Goal: Transaction & Acquisition: Obtain resource

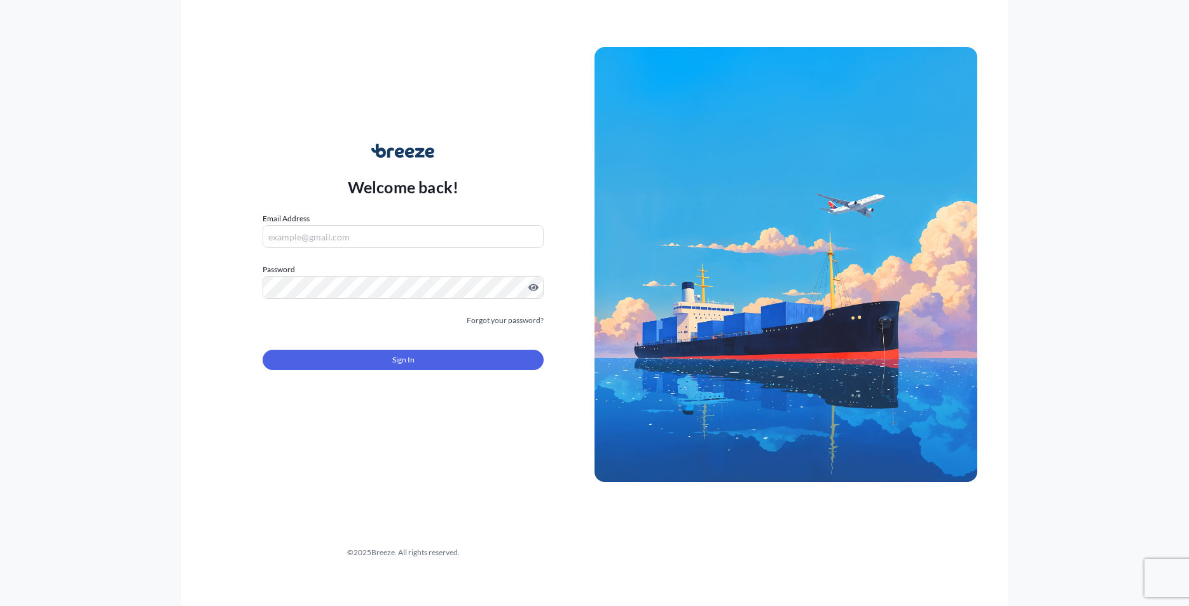
click at [364, 248] on input "Email Address" at bounding box center [403, 236] width 281 height 23
type input "[PERSON_NAME][EMAIL_ADDRESS][DOMAIN_NAME]"
click at [512, 375] on form "Email Address [PERSON_NAME][EMAIL_ADDRESS][DOMAIN_NAME] Please enter a valid em…" at bounding box center [403, 298] width 281 height 173
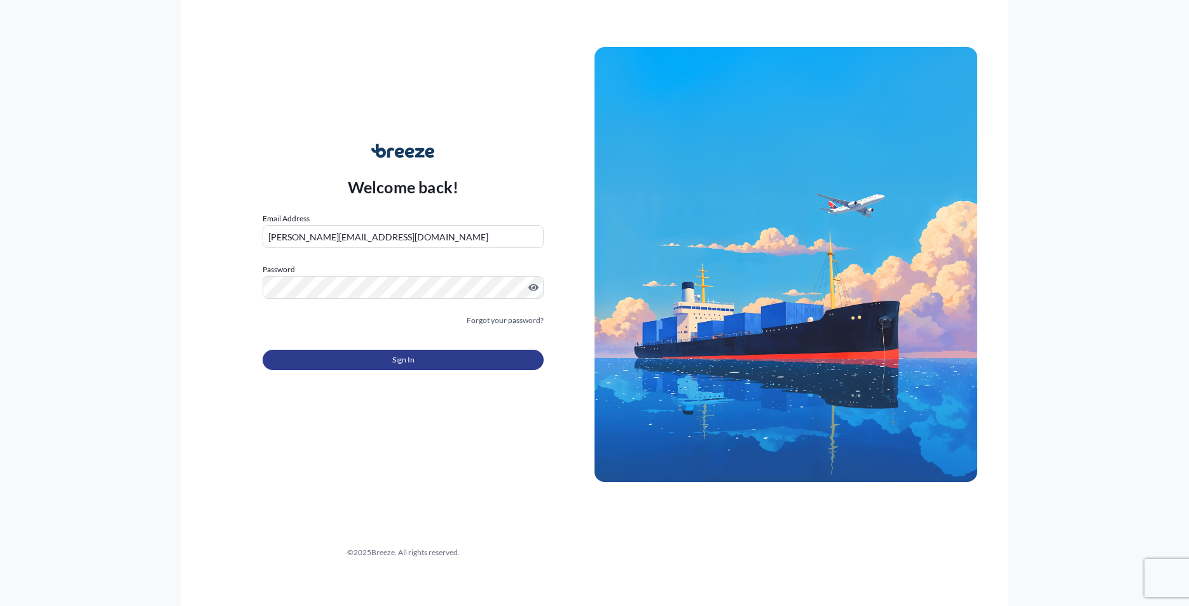
click at [506, 364] on button "Sign In" at bounding box center [403, 360] width 281 height 20
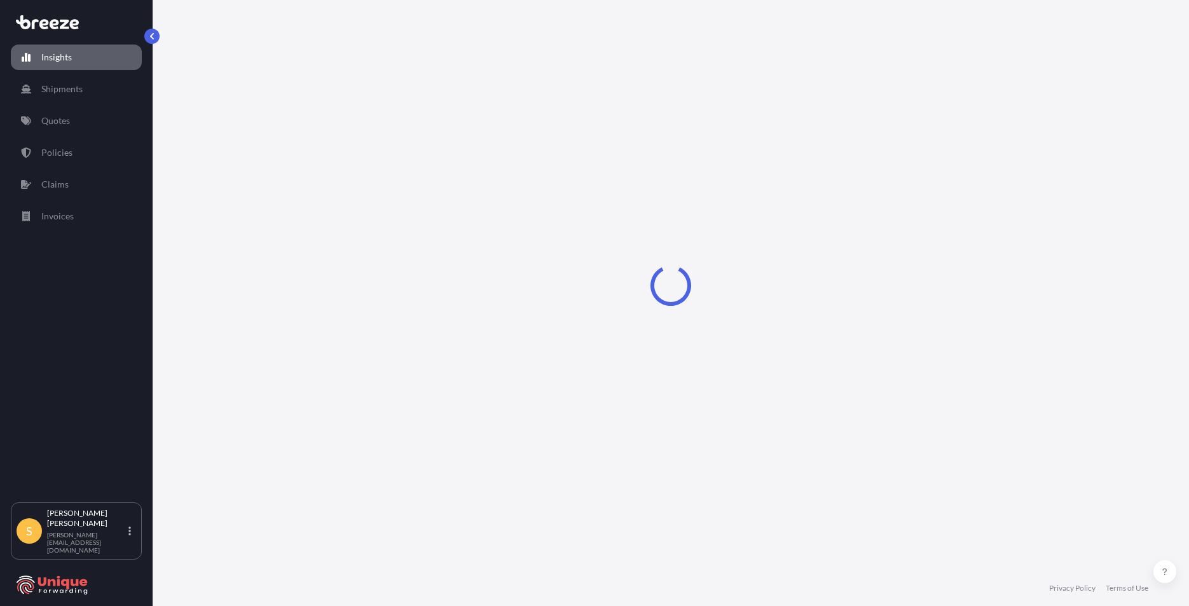
select select "2025"
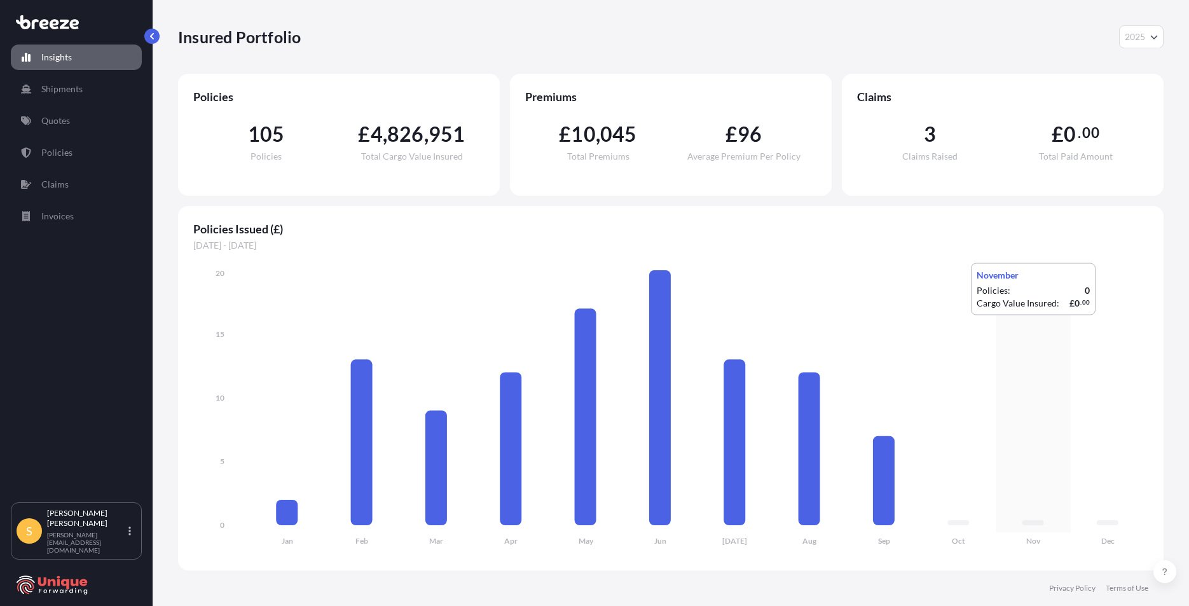
click at [1025, 325] on icon "Jan Feb Mar Apr May Jun [DATE] Aug Sep Oct Nov Dec 0 5 10 15 20" at bounding box center [670, 411] width 955 height 288
click at [43, 116] on p "Quotes" at bounding box center [55, 120] width 29 height 13
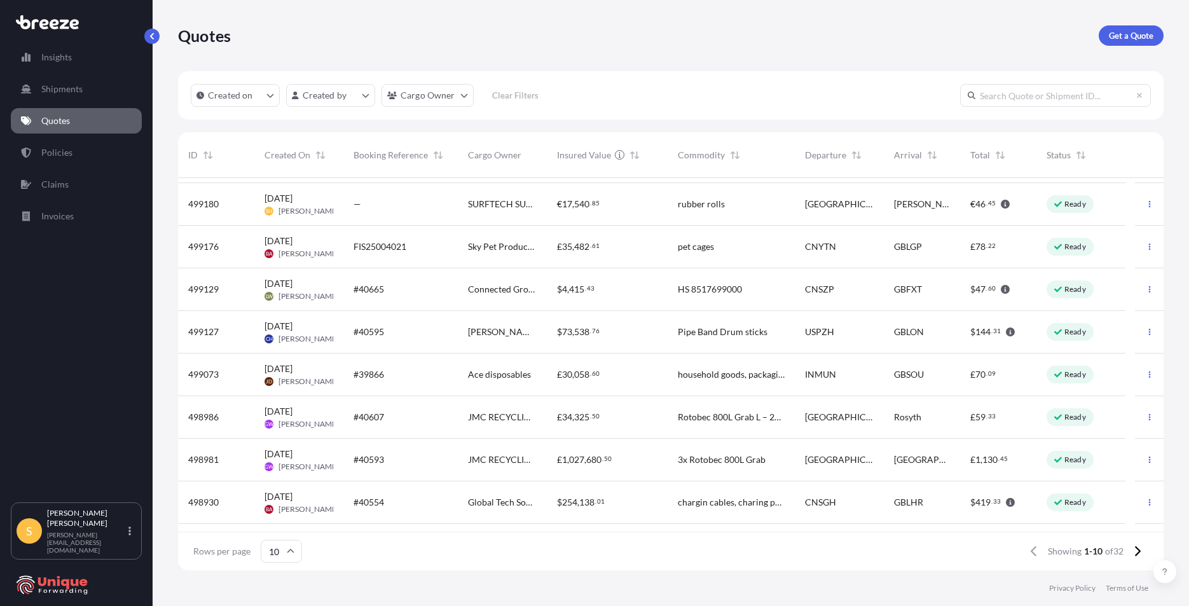
scroll to position [73, 0]
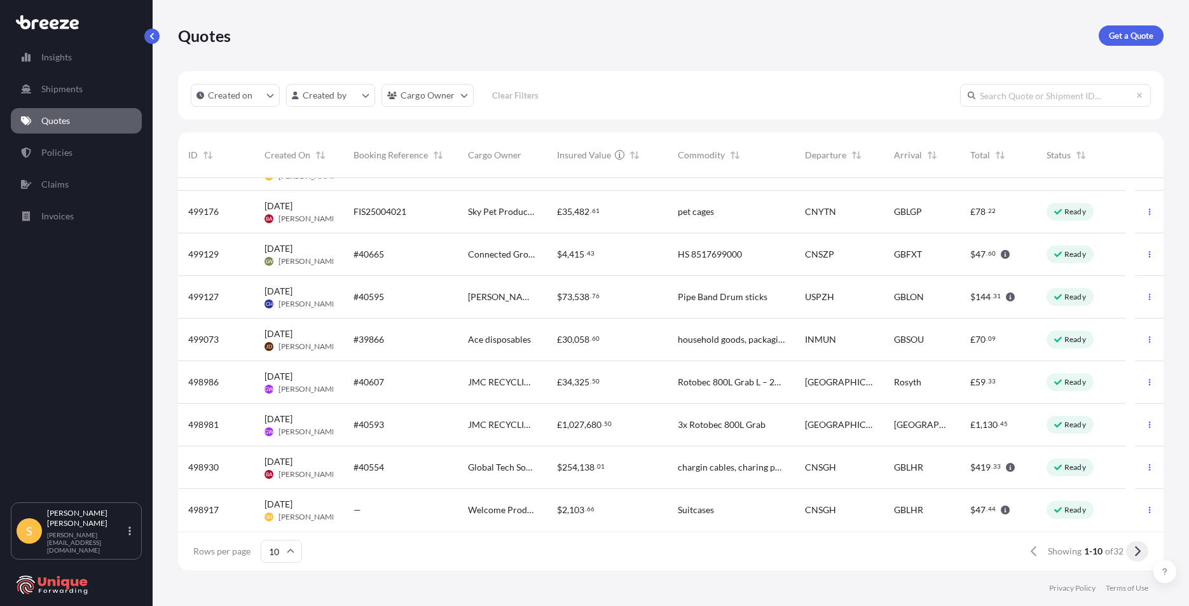
click at [1142, 548] on button at bounding box center [1137, 551] width 22 height 20
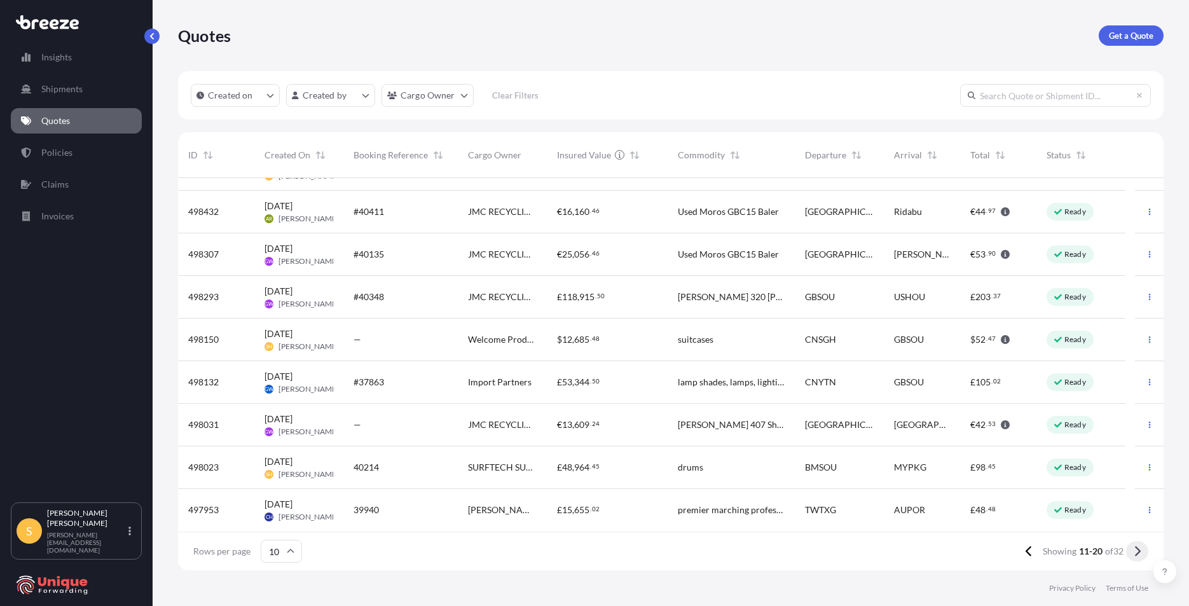
click at [1135, 548] on icon at bounding box center [1137, 551] width 7 height 11
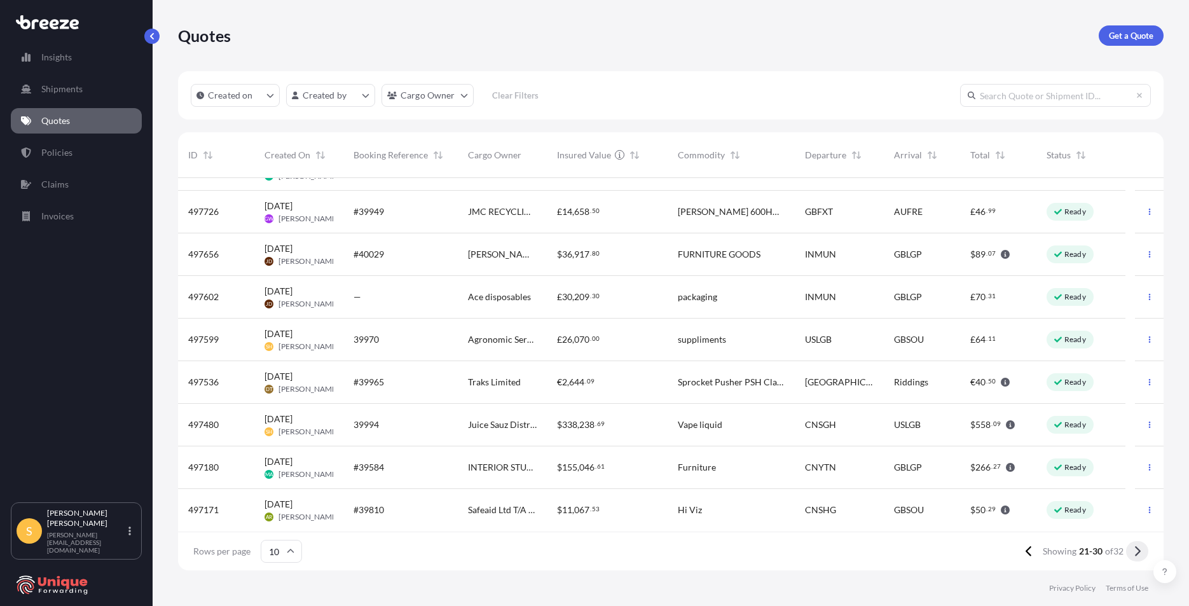
click at [1138, 548] on icon at bounding box center [1137, 551] width 7 height 11
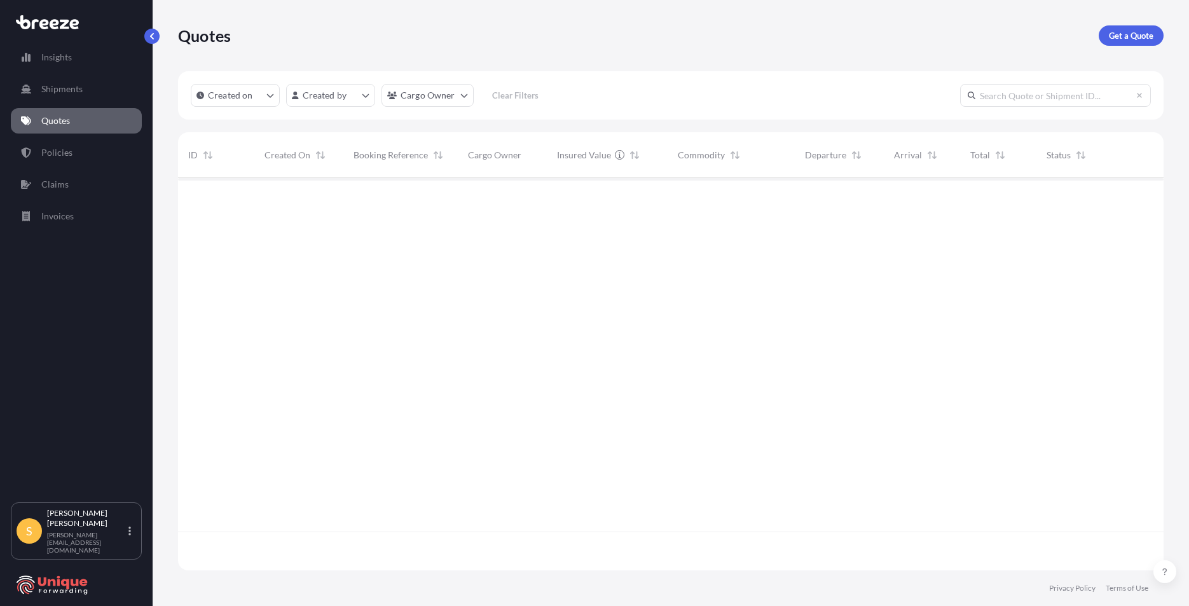
scroll to position [0, 0]
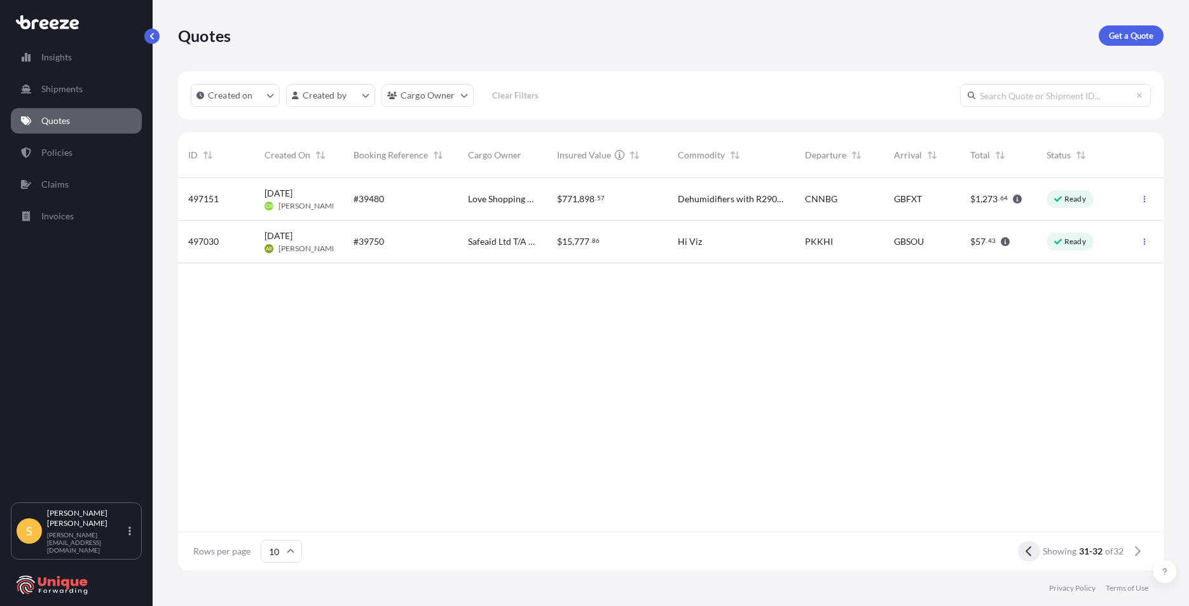
click at [1027, 554] on icon at bounding box center [1029, 551] width 6 height 10
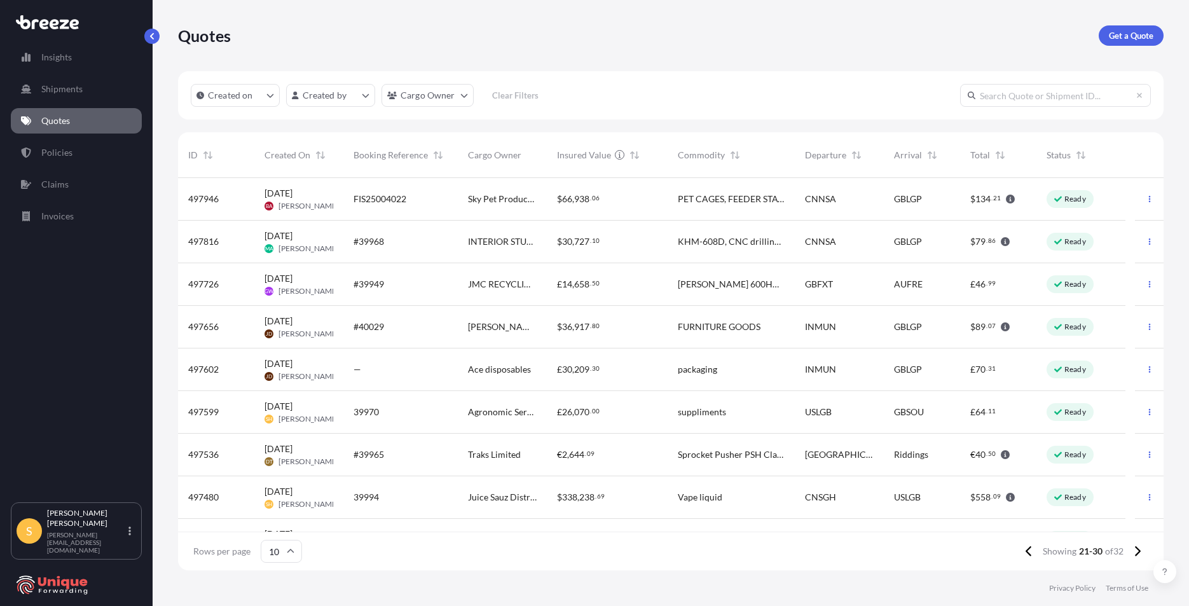
scroll to position [73, 0]
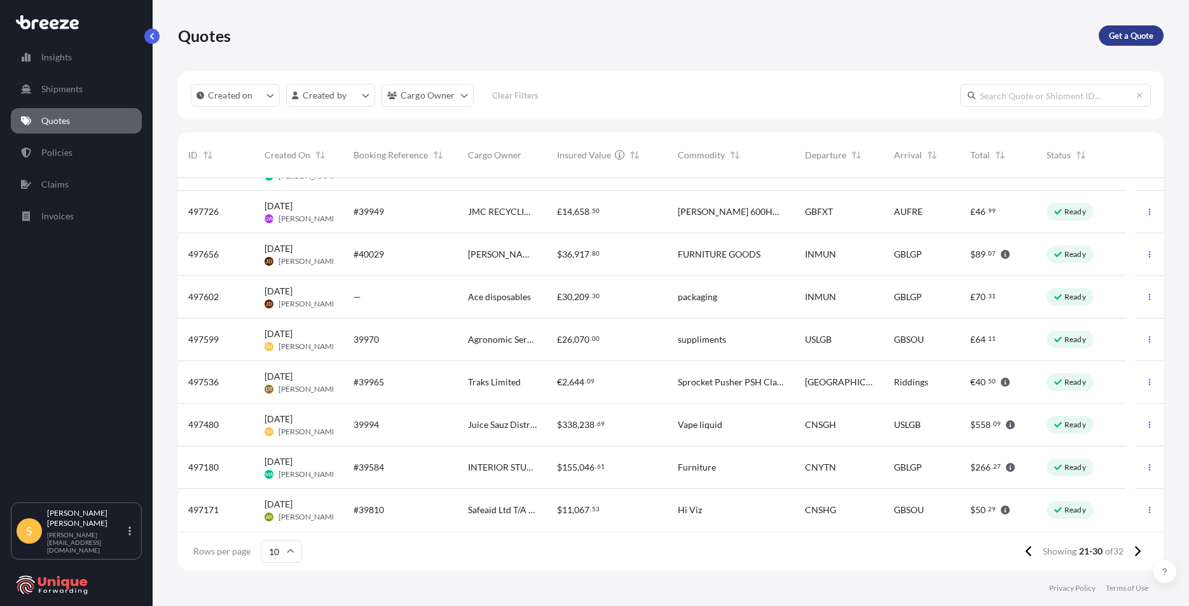
click at [1117, 35] on p "Get a Quote" at bounding box center [1131, 35] width 45 height 13
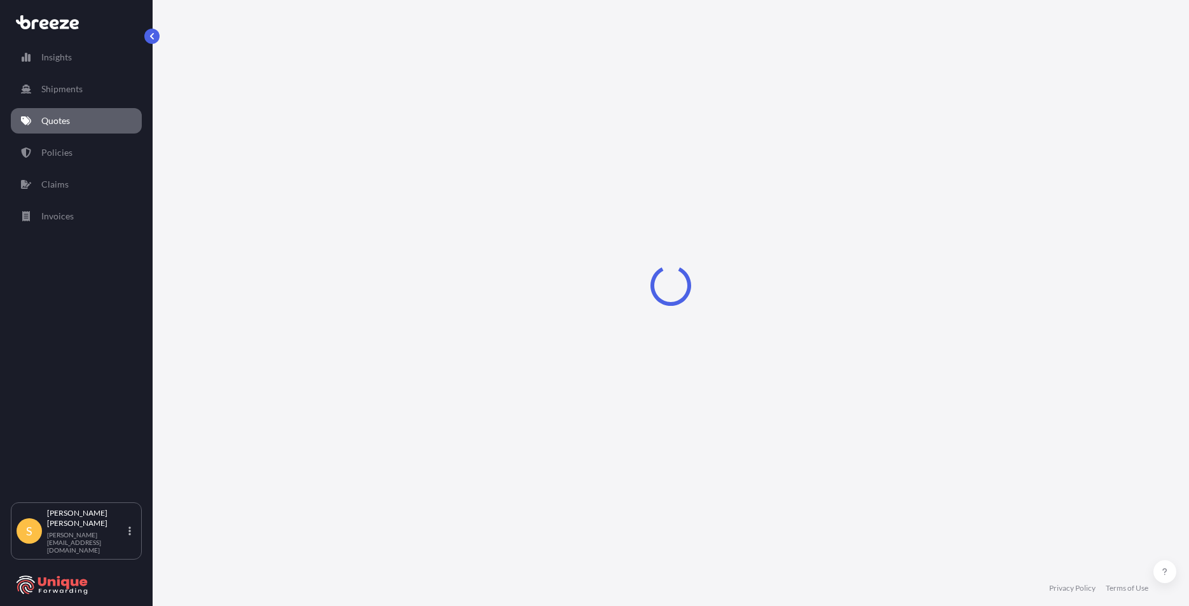
select select "Sea"
select select "1"
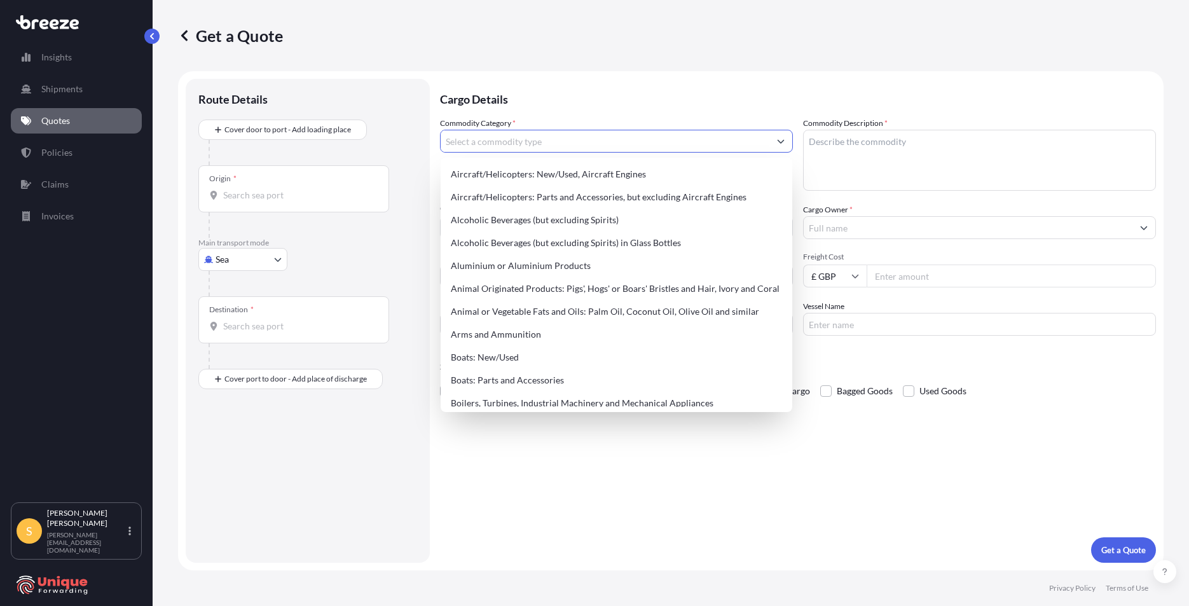
click at [504, 150] on input "Commodity Category *" at bounding box center [605, 141] width 329 height 23
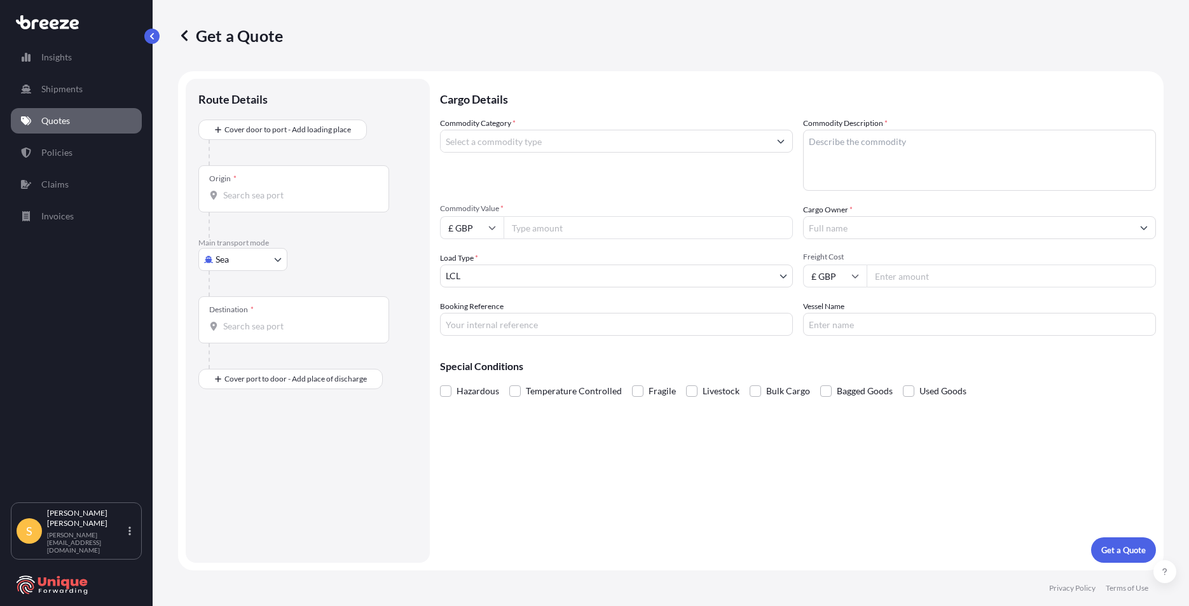
click at [1058, 382] on div "Hazardous Temperature Controlled Fragile Livestock Bulk Cargo Bagged Goods Used…" at bounding box center [798, 391] width 716 height 19
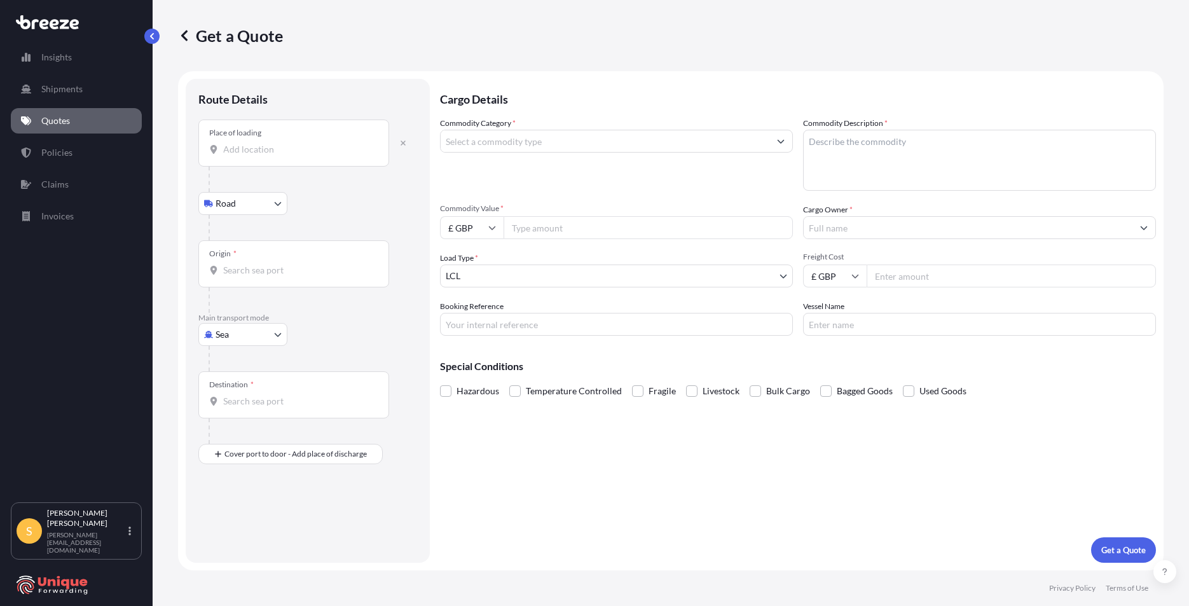
click at [269, 151] on input "Place of loading" at bounding box center [298, 149] width 150 height 13
click at [550, 147] on input "Commodity Category *" at bounding box center [605, 141] width 329 height 23
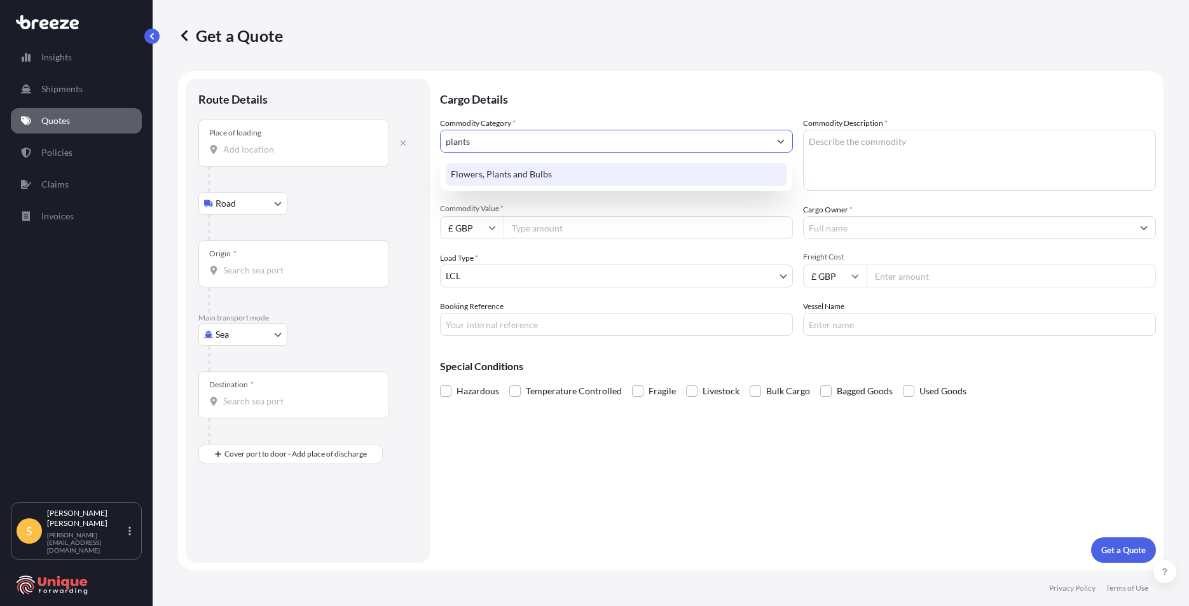
click at [515, 170] on div "Flowers, Plants and Bulbs" at bounding box center [617, 174] width 342 height 23
type input "Flowers, Plants and Bulbs"
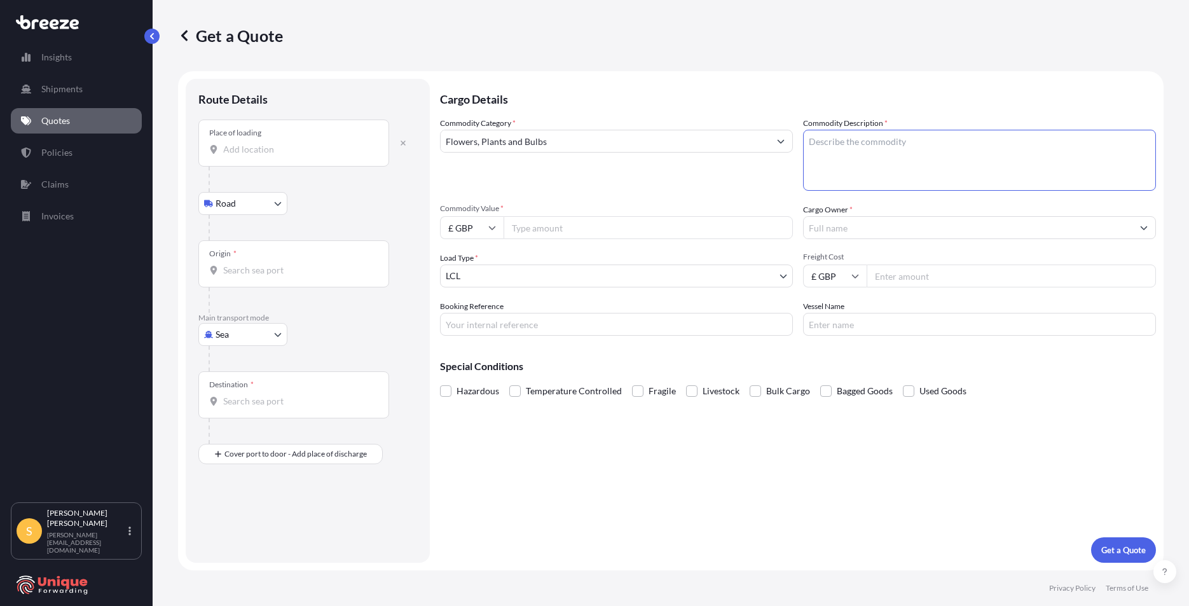
click at [887, 150] on textarea "Commodity Description *" at bounding box center [979, 160] width 353 height 61
type textarea "fake plants"
click at [567, 234] on input "Commodity Value *" at bounding box center [648, 227] width 289 height 23
click at [562, 226] on input "Commodity Value *" at bounding box center [648, 227] width 289 height 23
click at [452, 222] on input "£ GBP" at bounding box center [472, 227] width 64 height 23
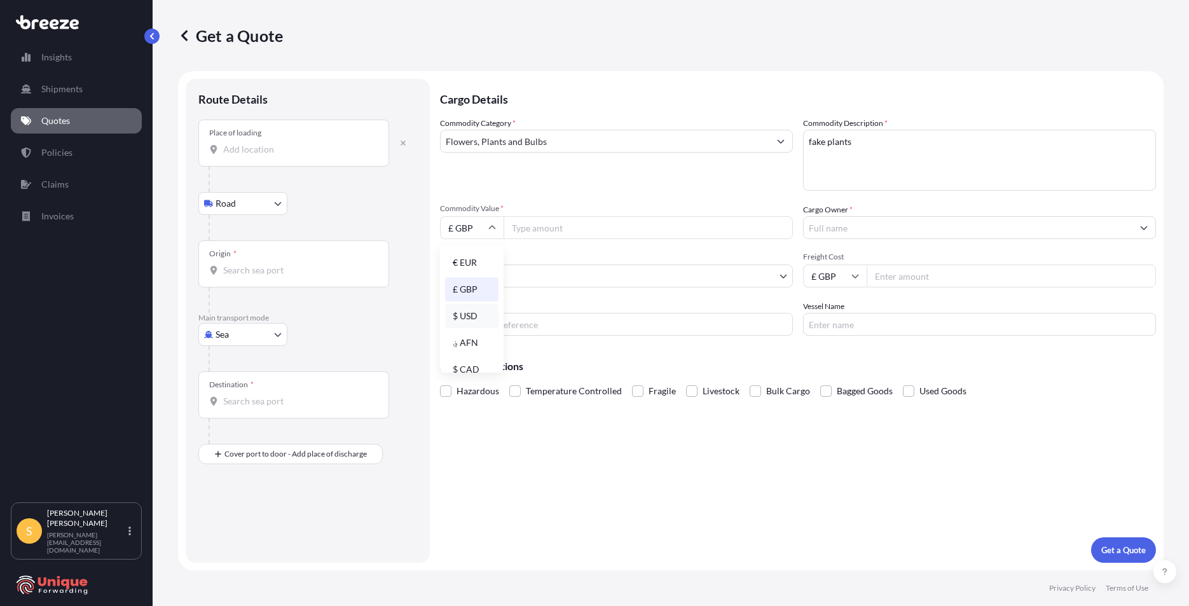
click at [467, 311] on div "$ USD" at bounding box center [471, 316] width 53 height 24
type input "$ USD"
click at [577, 227] on input "Commodity Value *" at bounding box center [648, 227] width 289 height 23
type input "34881.61"
click at [836, 224] on input "Cargo Owner *" at bounding box center [968, 227] width 329 height 23
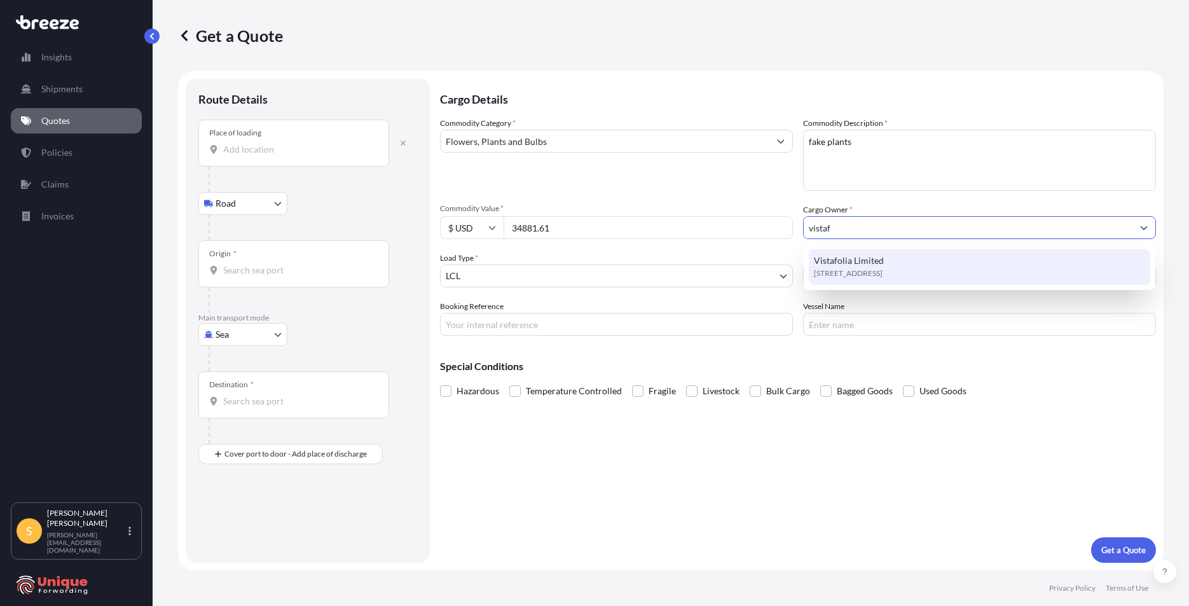
click at [847, 279] on span "[STREET_ADDRESS]" at bounding box center [848, 273] width 69 height 13
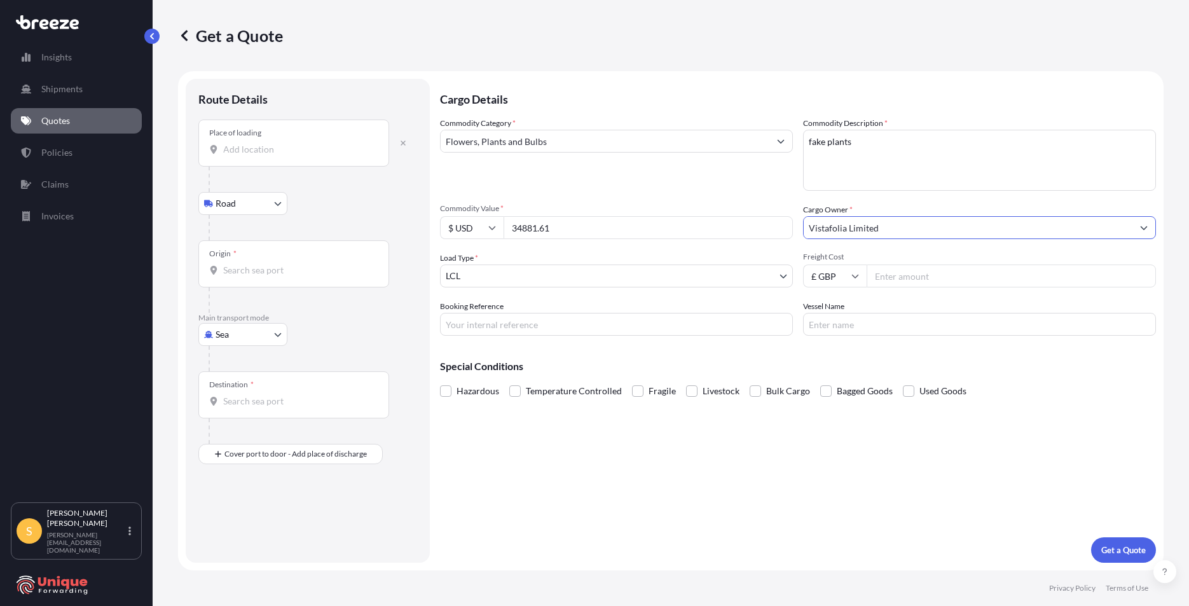
type input "Vistafolia Limited"
click at [525, 279] on body "15 options available. 3 options available. 0 options available. 1 option availa…" at bounding box center [594, 303] width 1189 height 606
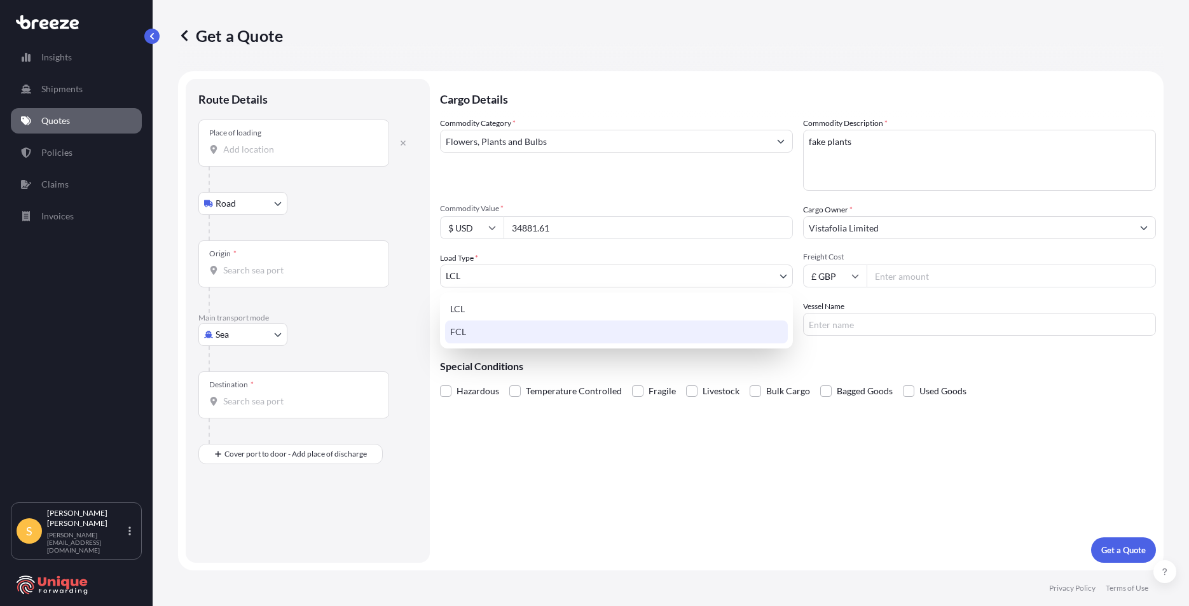
click at [495, 333] on div "FCL" at bounding box center [616, 332] width 343 height 23
select select "2"
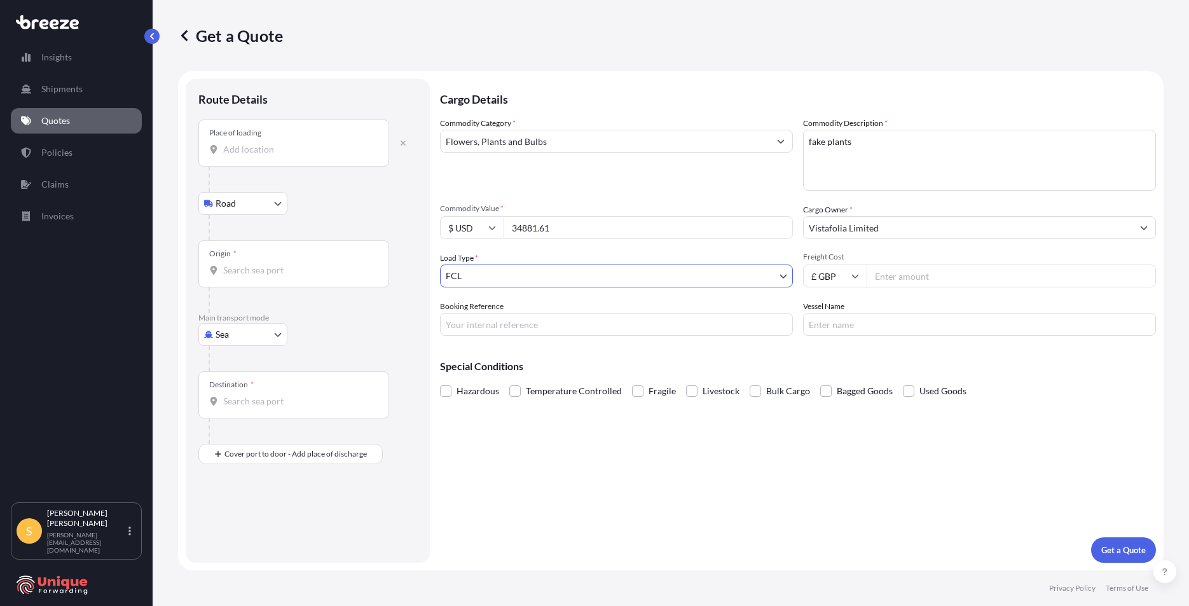
click at [895, 282] on input "Freight Cost" at bounding box center [1011, 276] width 289 height 23
type input "2780"
click at [251, 162] on div "Place of loading" at bounding box center [293, 143] width 191 height 47
click at [251, 156] on input "Place of loading" at bounding box center [298, 149] width 150 height 13
click at [296, 201] on div "[GEOGRAPHIC_DATA], 214442" at bounding box center [325, 192] width 242 height 31
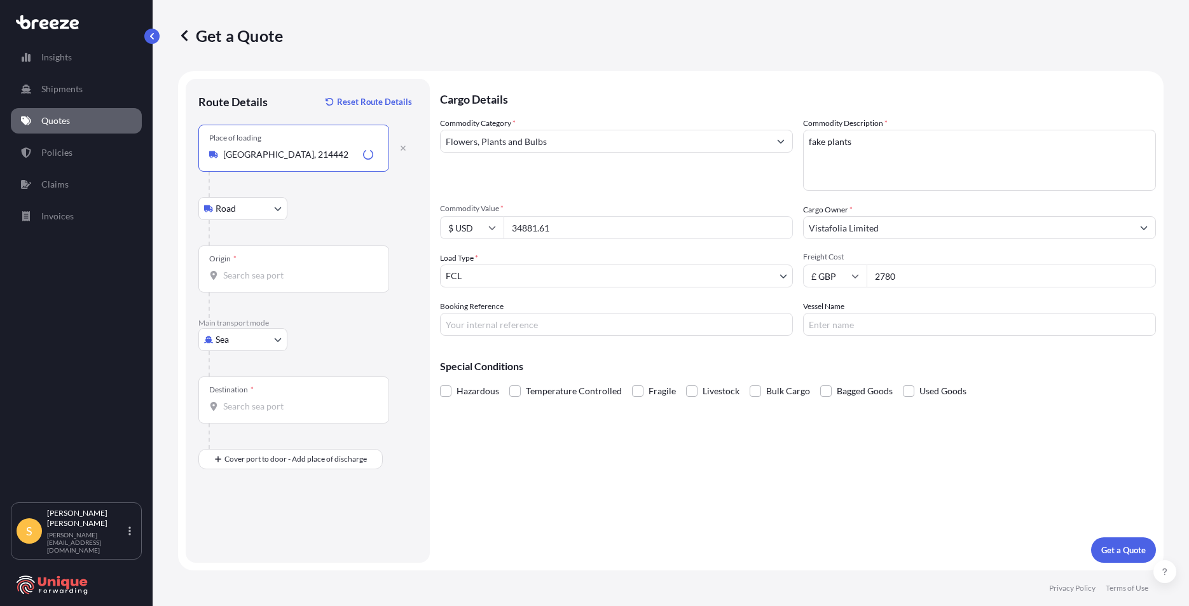
type input "[GEOGRAPHIC_DATA], 214442"
click at [287, 270] on input "Origin *" at bounding box center [298, 275] width 150 height 13
type input "CNSGH - [GEOGRAPHIC_DATA], [GEOGRAPHIC_DATA]"
click at [239, 392] on div "Destination *" at bounding box center [231, 390] width 45 height 10
click at [239, 400] on input "Destination *" at bounding box center [298, 406] width 150 height 13
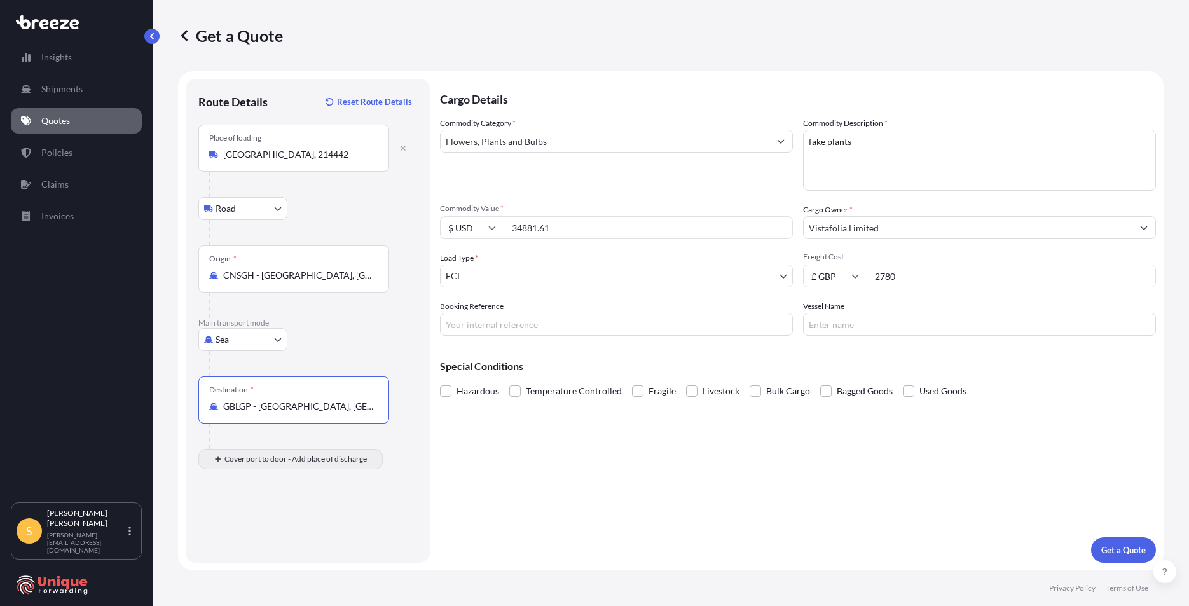
type input "GBLGP - [GEOGRAPHIC_DATA], [GEOGRAPHIC_DATA]"
click at [263, 530] on input "Place of Discharge" at bounding box center [298, 527] width 150 height 13
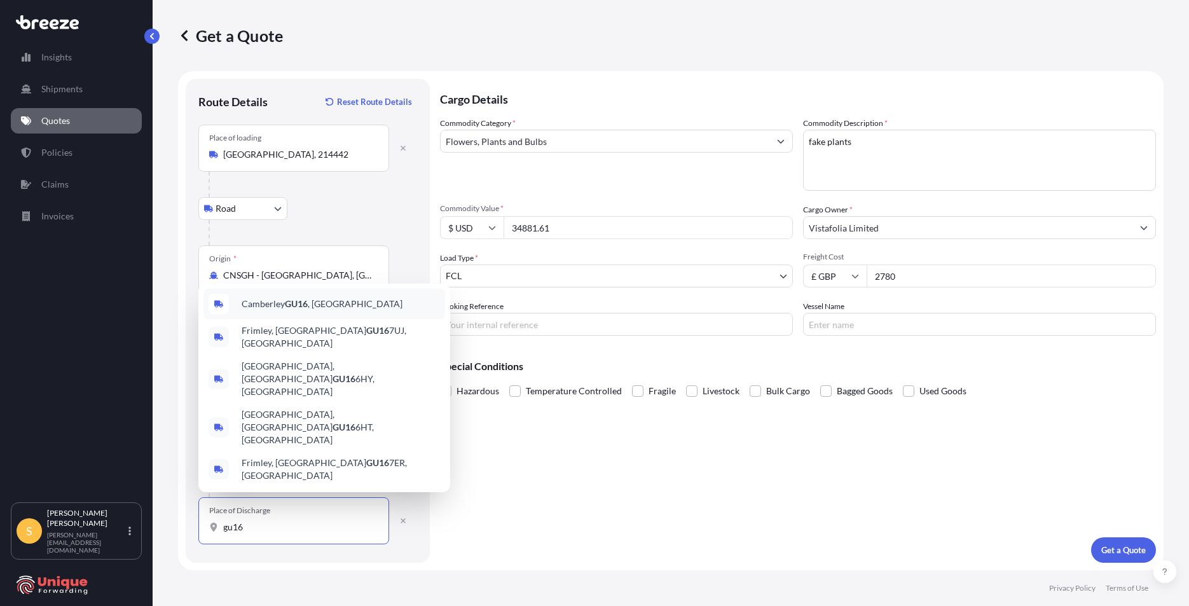
click at [308, 319] on div "Camberley GU16 , [GEOGRAPHIC_DATA]" at bounding box center [325, 304] width 242 height 31
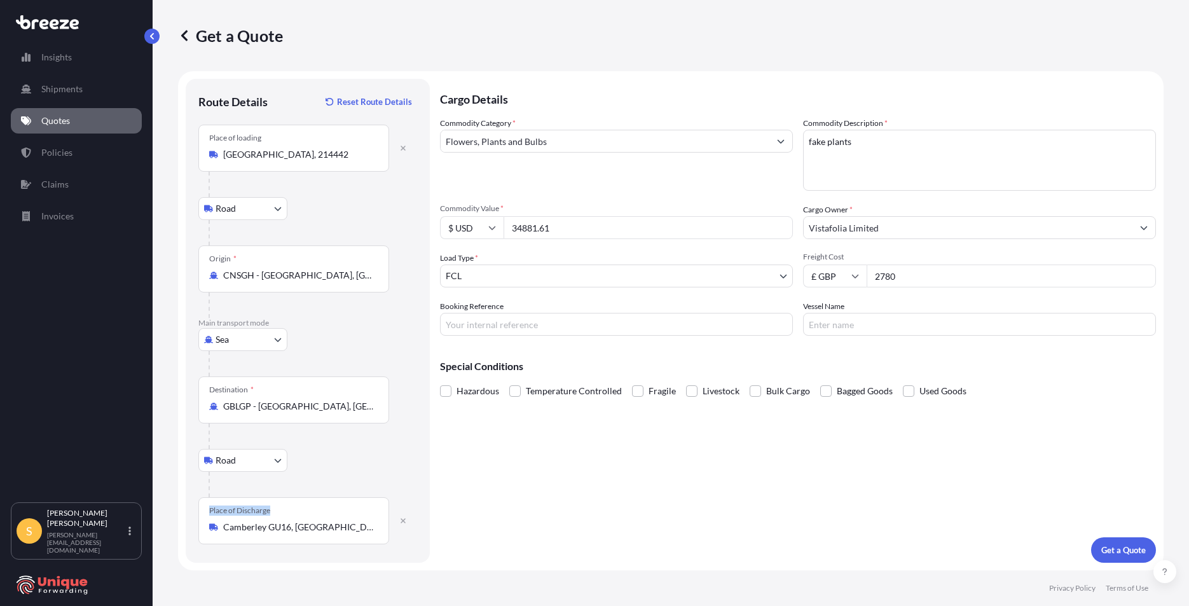
drag, startPoint x: 315, startPoint y: 517, endPoint x: 181, endPoint y: 517, distance: 134.8
click at [181, 517] on form "Route Details Reset Route Details Place of loading [GEOGRAPHIC_DATA], [GEOGRAPH…" at bounding box center [671, 320] width 986 height 499
click at [302, 537] on div "Place of Discharge Camberley GU16, [GEOGRAPHIC_DATA]" at bounding box center [293, 520] width 191 height 47
click at [302, 534] on input "Camberley GU16, [GEOGRAPHIC_DATA]" at bounding box center [298, 527] width 150 height 13
type input "C"
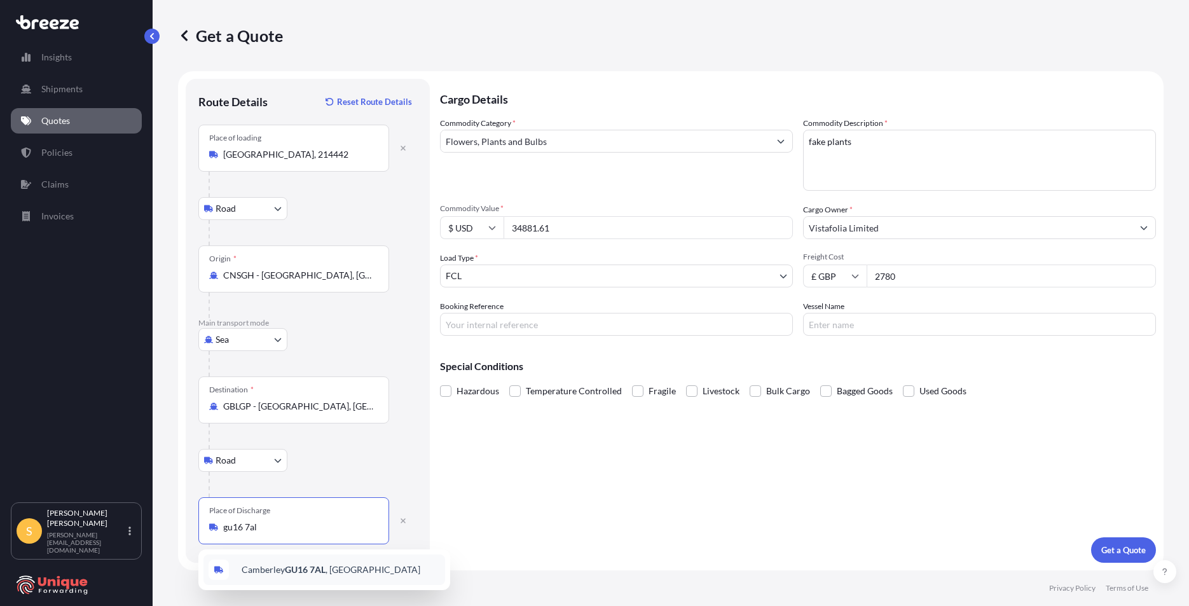
click at [285, 562] on div "Camberley GU16 7AL , [GEOGRAPHIC_DATA]" at bounding box center [325, 570] width 242 height 31
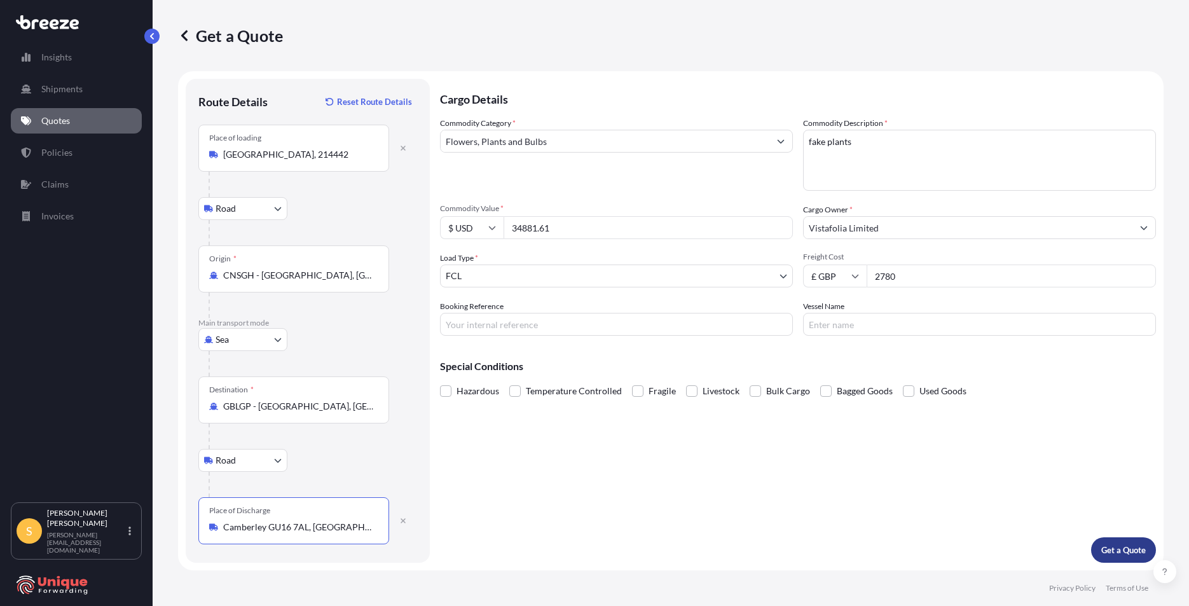
type input "Camberley GU16 7AL, [GEOGRAPHIC_DATA]"
click at [1116, 545] on p "Get a Quote" at bounding box center [1124, 550] width 45 height 13
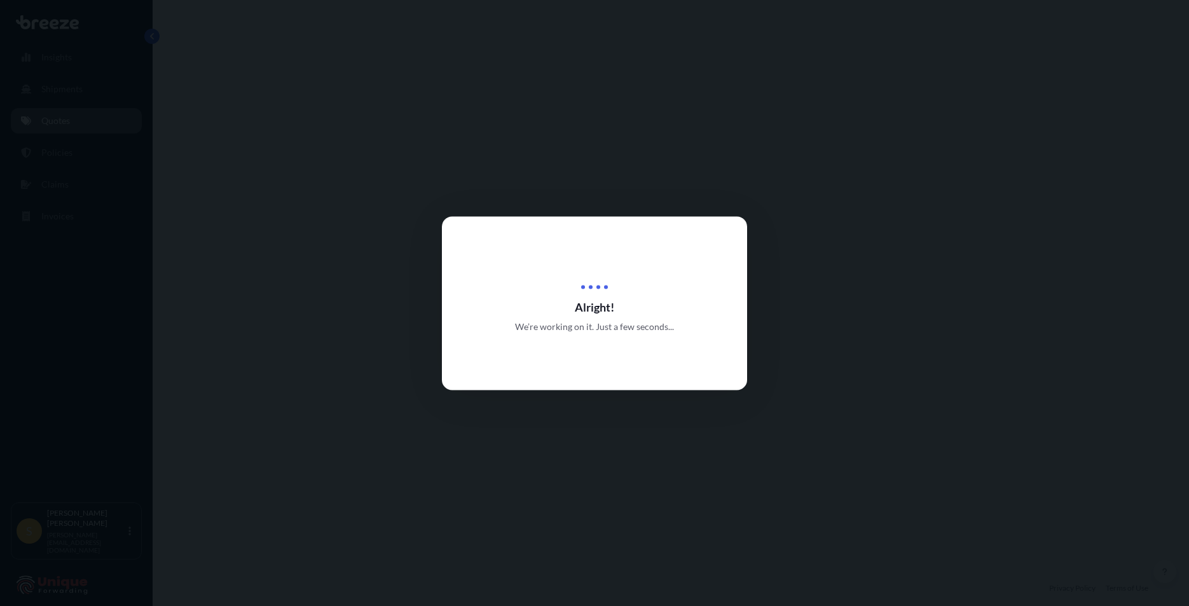
select select "Road"
select select "Sea"
select select "Road"
select select "2"
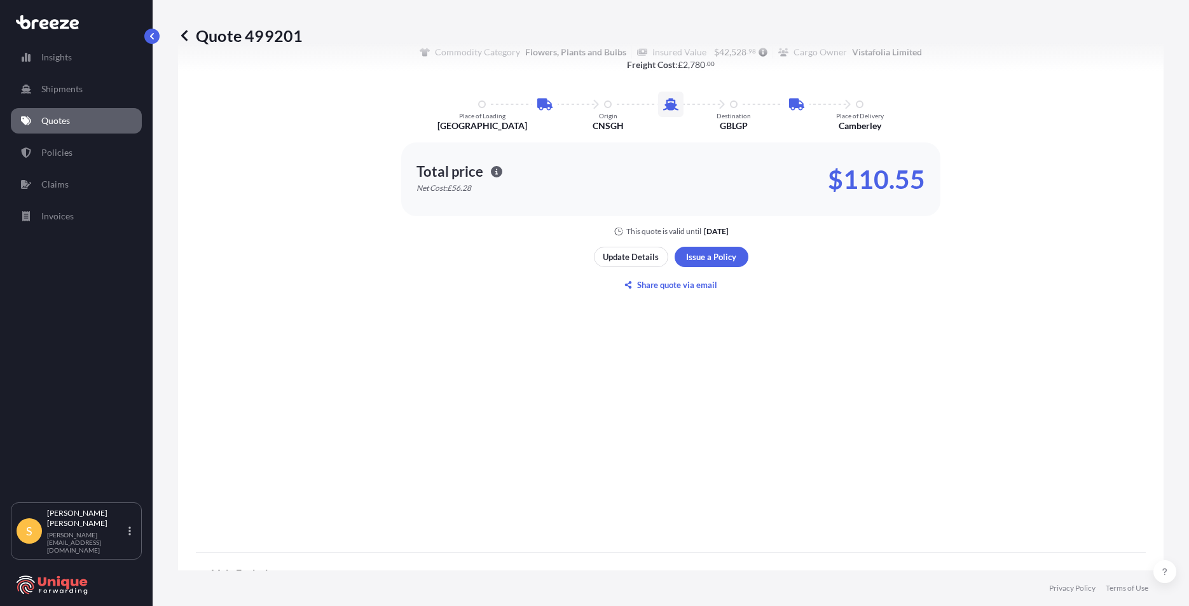
scroll to position [815, 0]
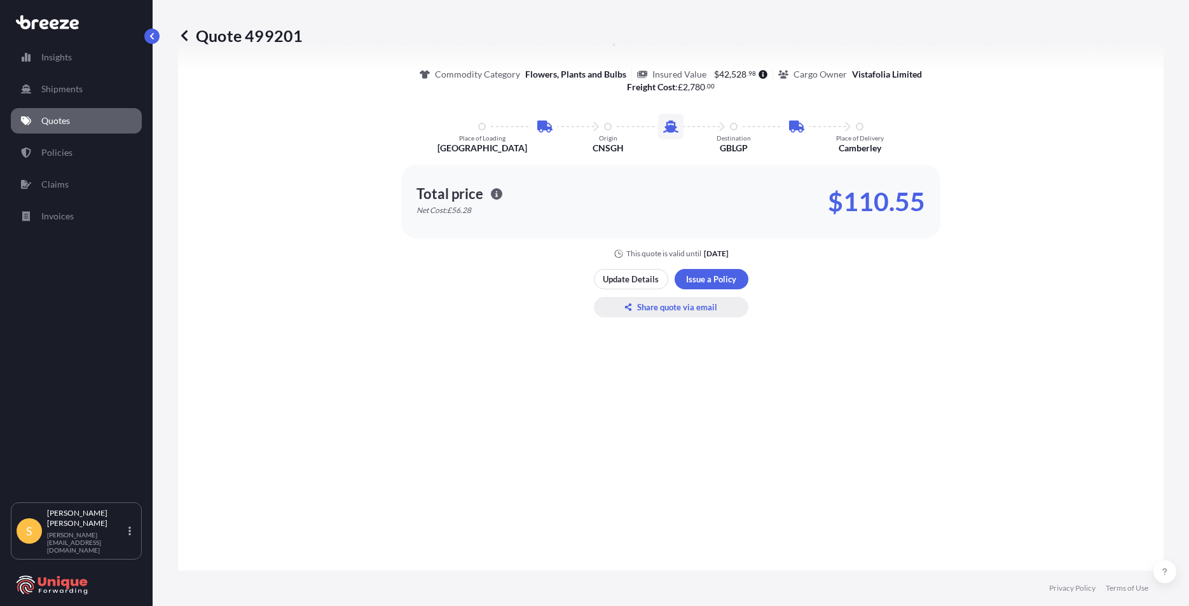
click at [668, 307] on p "Share quote via email" at bounding box center [677, 307] width 80 height 13
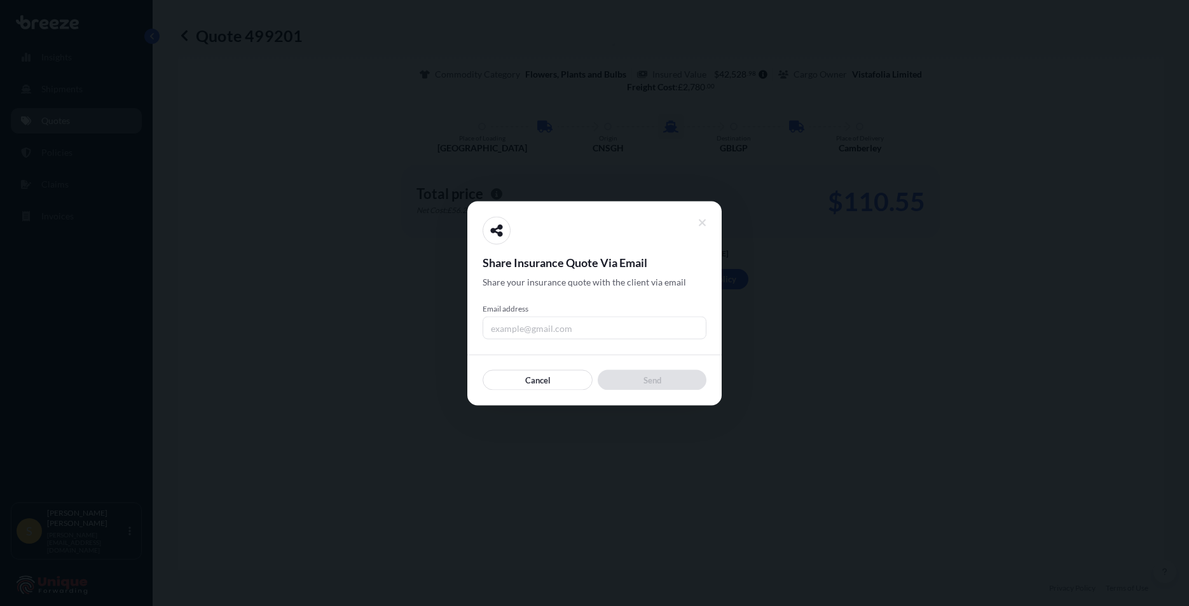
click at [586, 331] on input "Email address" at bounding box center [595, 327] width 224 height 23
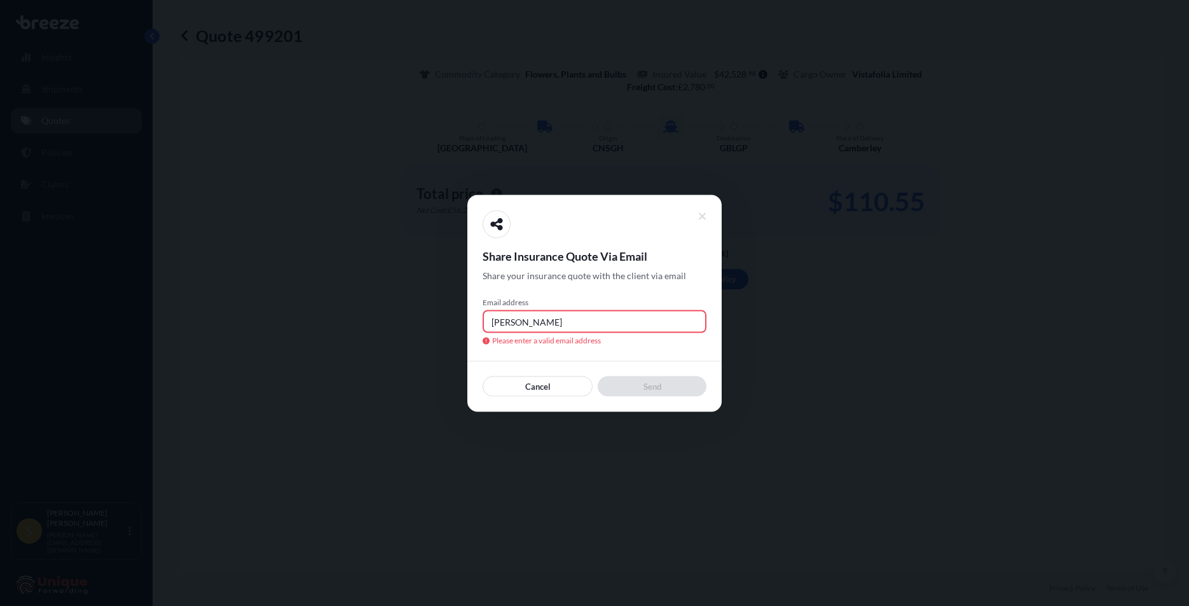
click at [598, 311] on input "[PERSON_NAME]" at bounding box center [595, 321] width 224 height 23
paste input "@[DOMAIN_NAME]"
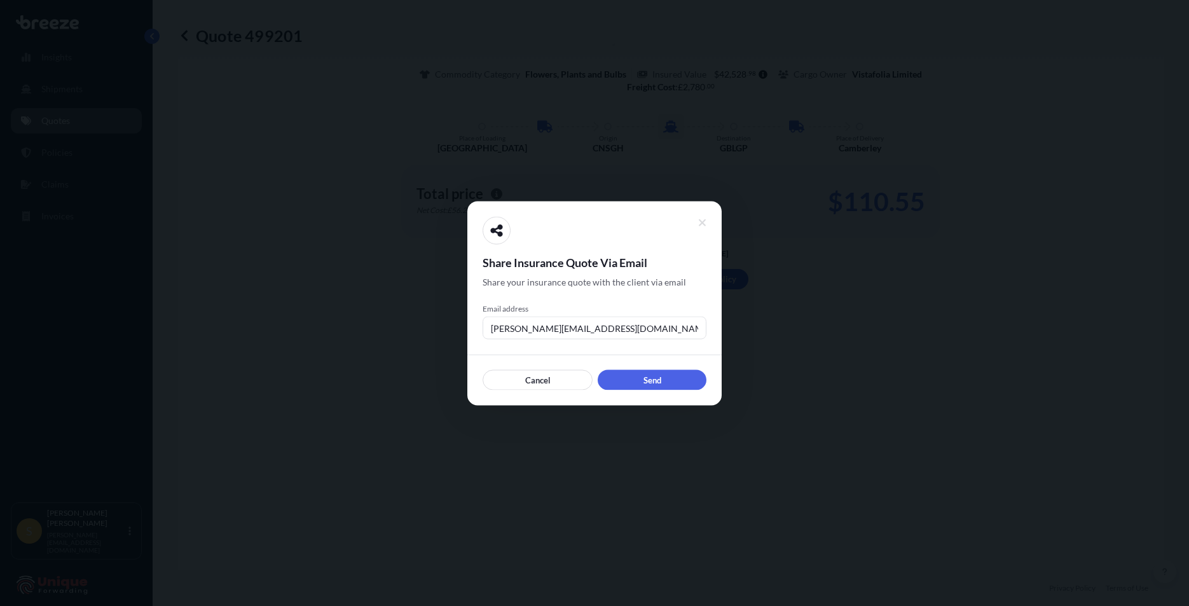
drag, startPoint x: 639, startPoint y: 328, endPoint x: 529, endPoint y: 327, distance: 110.7
click at [529, 327] on input "[PERSON_NAME][EMAIL_ADDRESS][DOMAIN_NAME]" at bounding box center [595, 327] width 224 height 23
type input "[PERSON_NAME][EMAIL_ADDRESS][DOMAIN_NAME]"
